Goal: Information Seeking & Learning: Learn about a topic

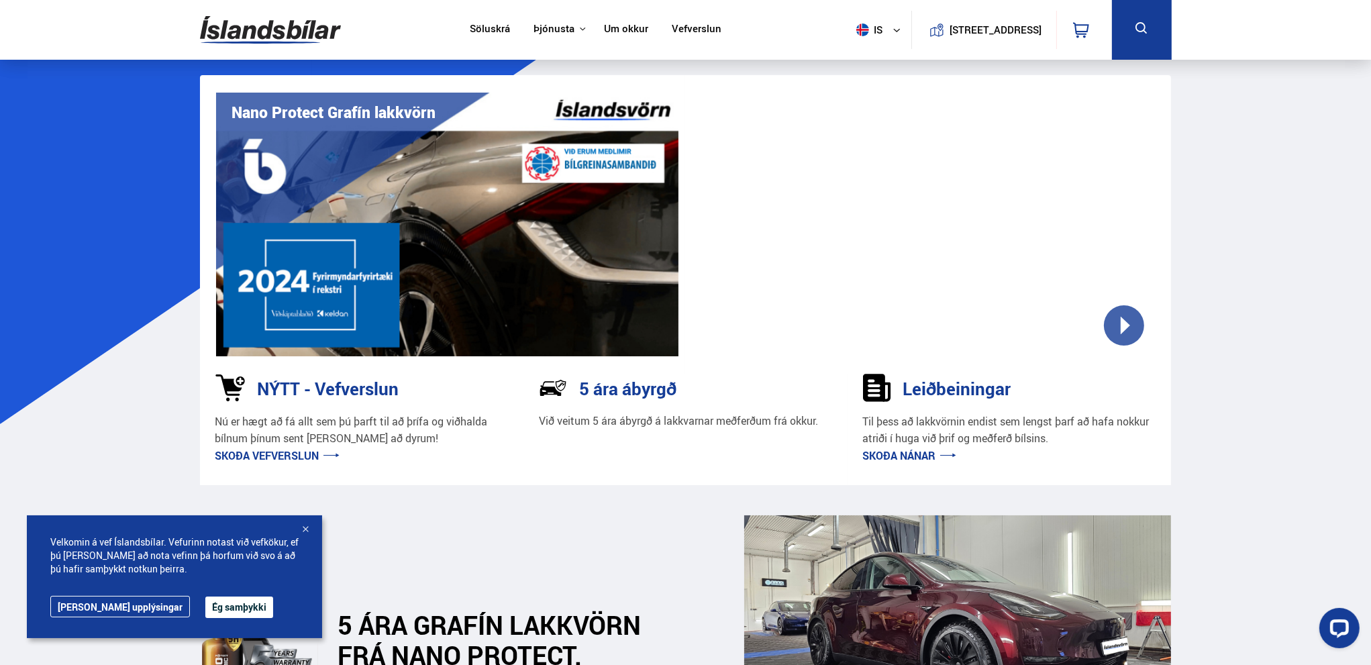
click at [487, 29] on link "Söluskrá" at bounding box center [490, 30] width 40 height 14
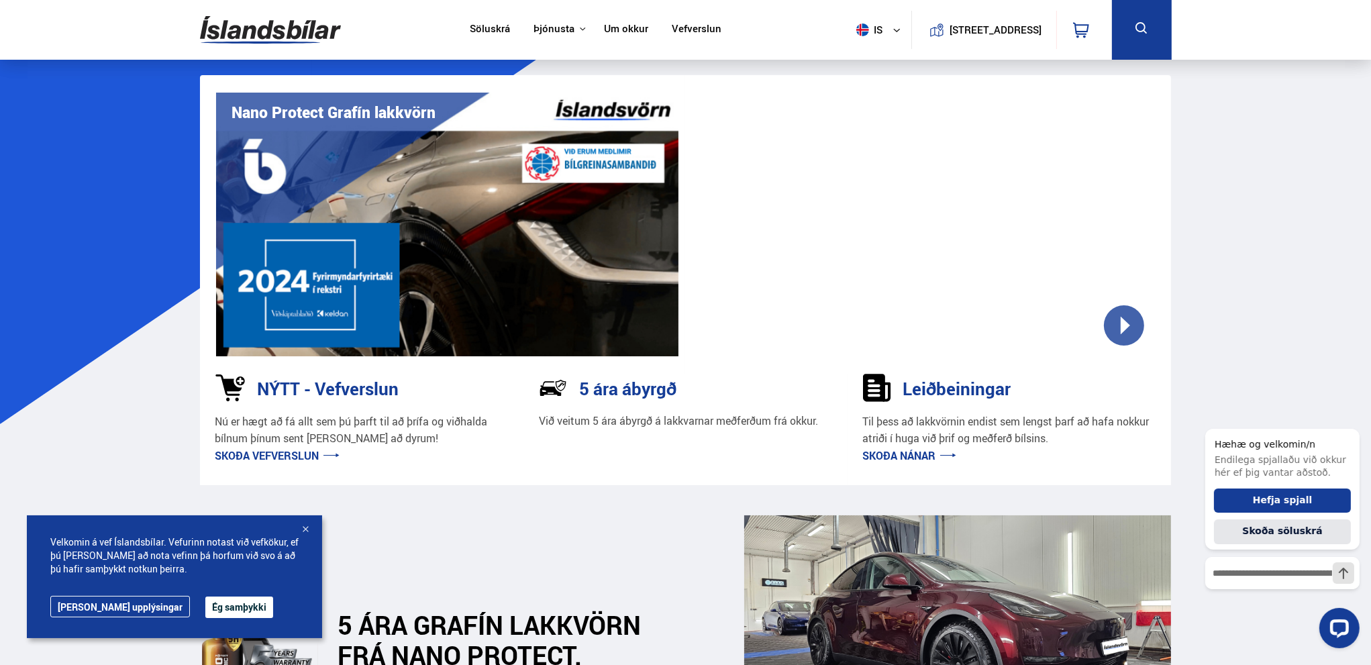
click at [698, 27] on link "Vefverslun" at bounding box center [697, 30] width 50 height 14
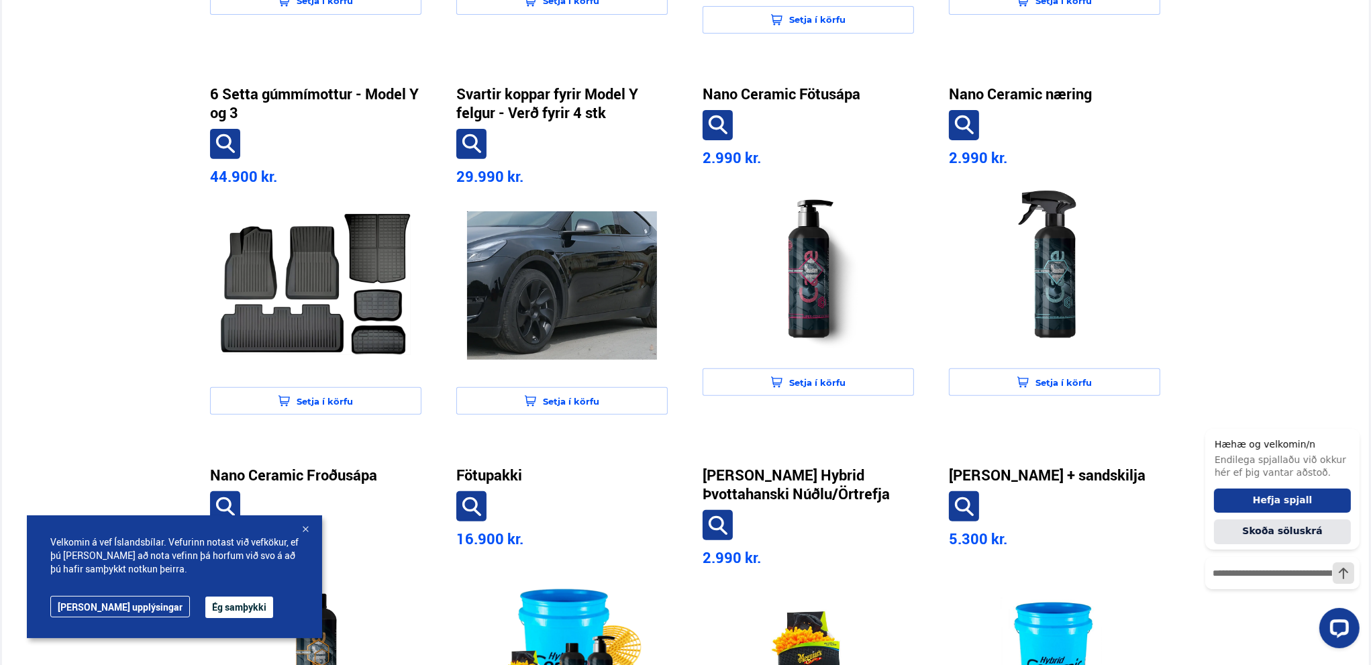
scroll to position [604, 0]
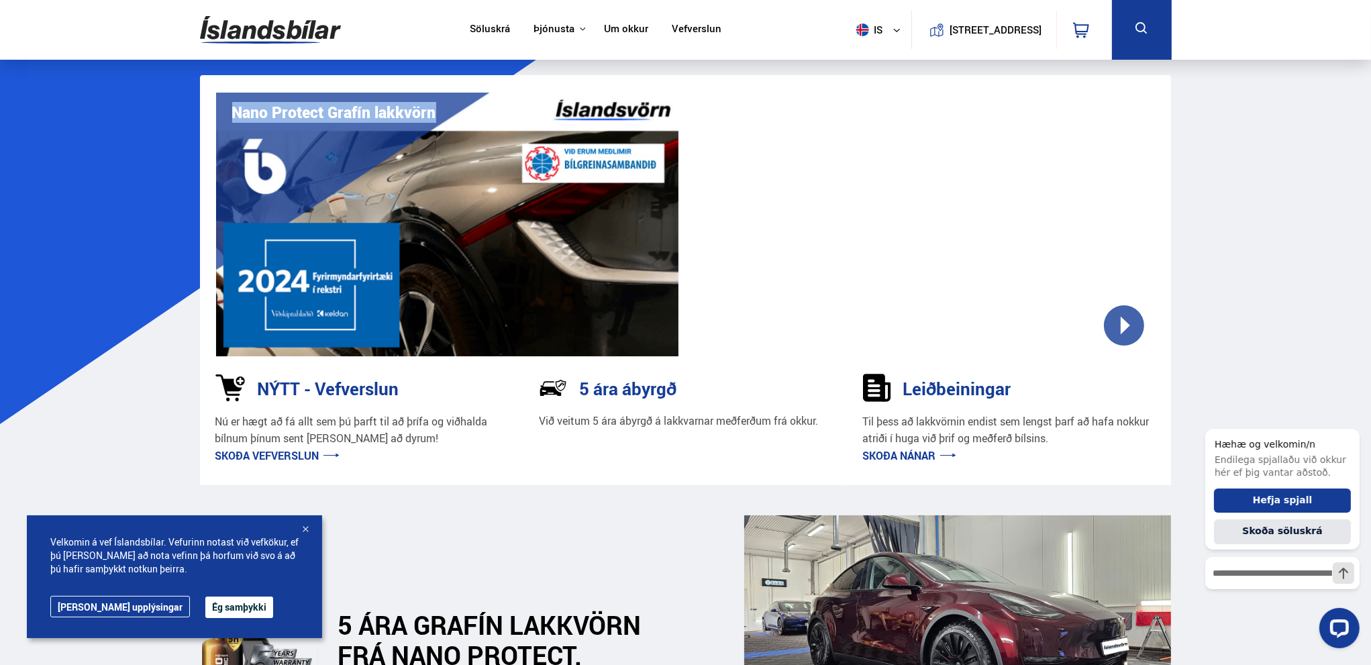
drag, startPoint x: 433, startPoint y: 109, endPoint x: 233, endPoint y: 117, distance: 200.2
click at [233, 117] on h1 "Nano Protect Grafín lakkvörn" at bounding box center [334, 112] width 204 height 18
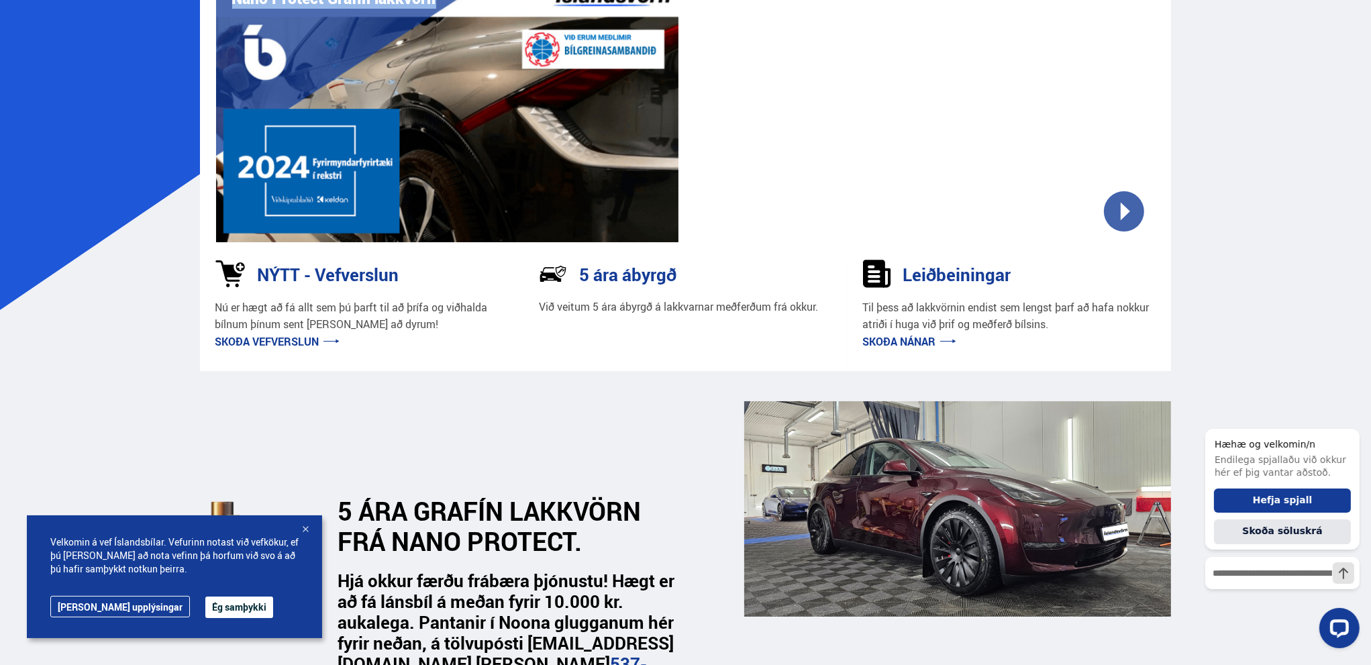
scroll to position [268, 0]
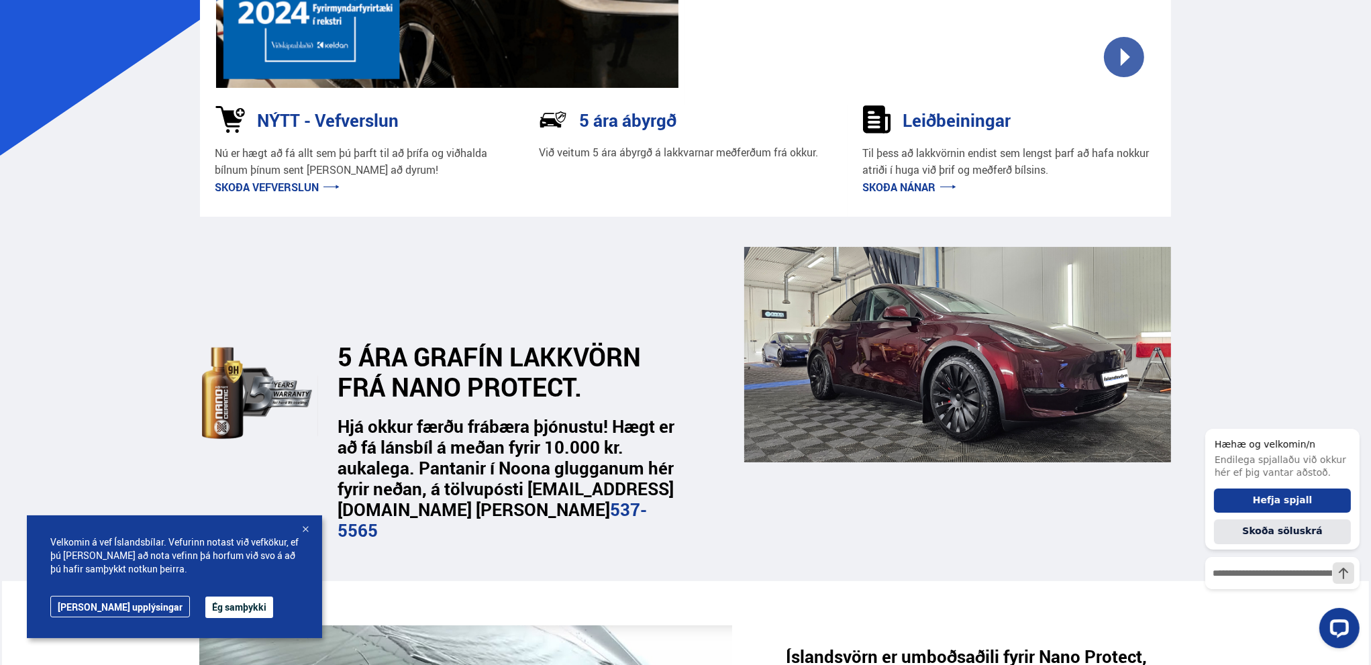
click at [280, 187] on link "Skoða vefverslun" at bounding box center [277, 187] width 124 height 15
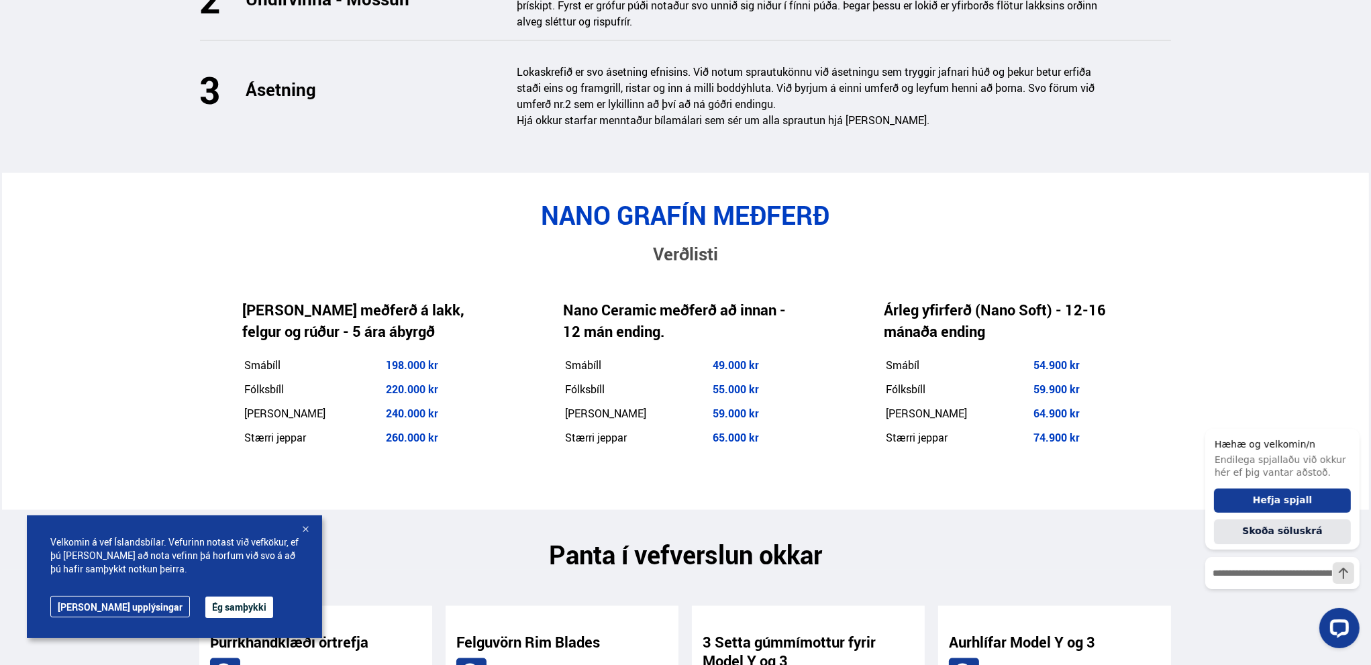
scroll to position [2081, 0]
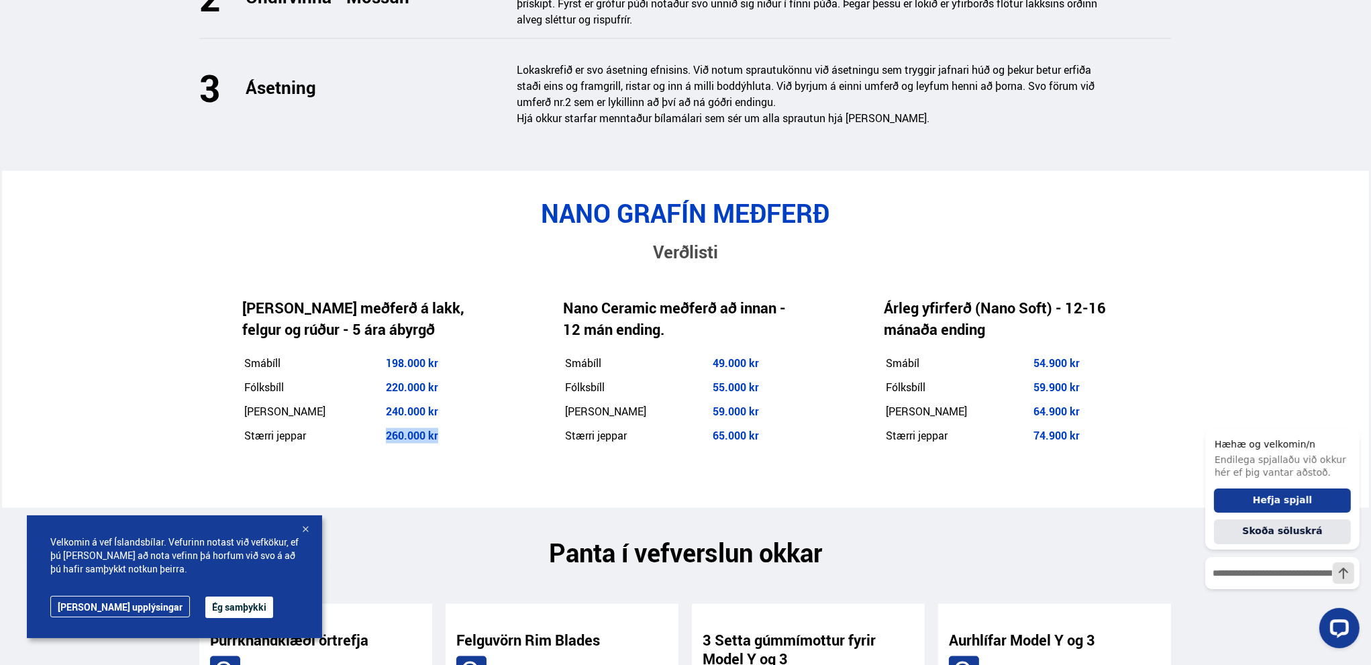
drag, startPoint x: 372, startPoint y: 381, endPoint x: 467, endPoint y: 383, distance: 95.3
click at [467, 425] on td "260.000 kr" at bounding box center [430, 436] width 91 height 23
drag, startPoint x: 373, startPoint y: 377, endPoint x: 468, endPoint y: 379, distance: 95.3
click at [468, 425] on td "260.000 kr" at bounding box center [430, 436] width 91 height 23
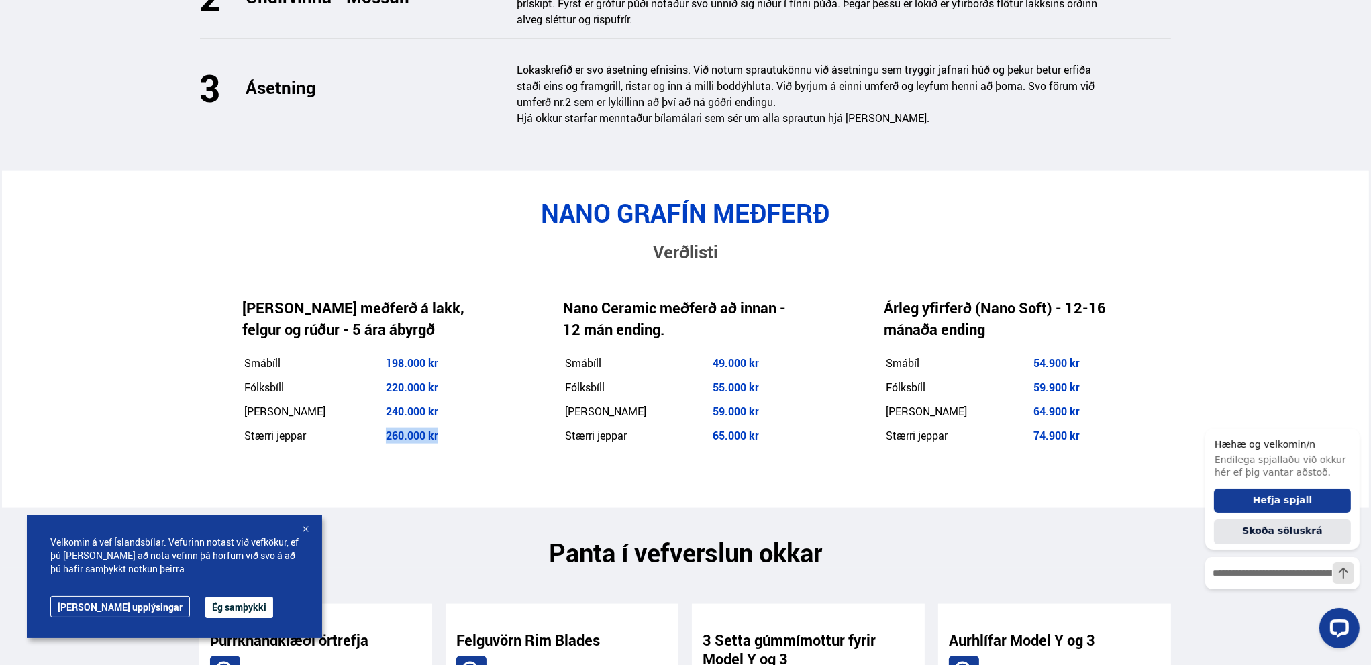
click at [468, 425] on td "260.000 kr" at bounding box center [430, 436] width 91 height 23
drag, startPoint x: 366, startPoint y: 381, endPoint x: 461, endPoint y: 380, distance: 94.6
click at [461, 425] on tr "Stærri jeppar 260.000 kr" at bounding box center [360, 436] width 232 height 23
click at [461, 425] on td "260.000 kr" at bounding box center [430, 436] width 91 height 23
